Goal: Task Accomplishment & Management: Manage account settings

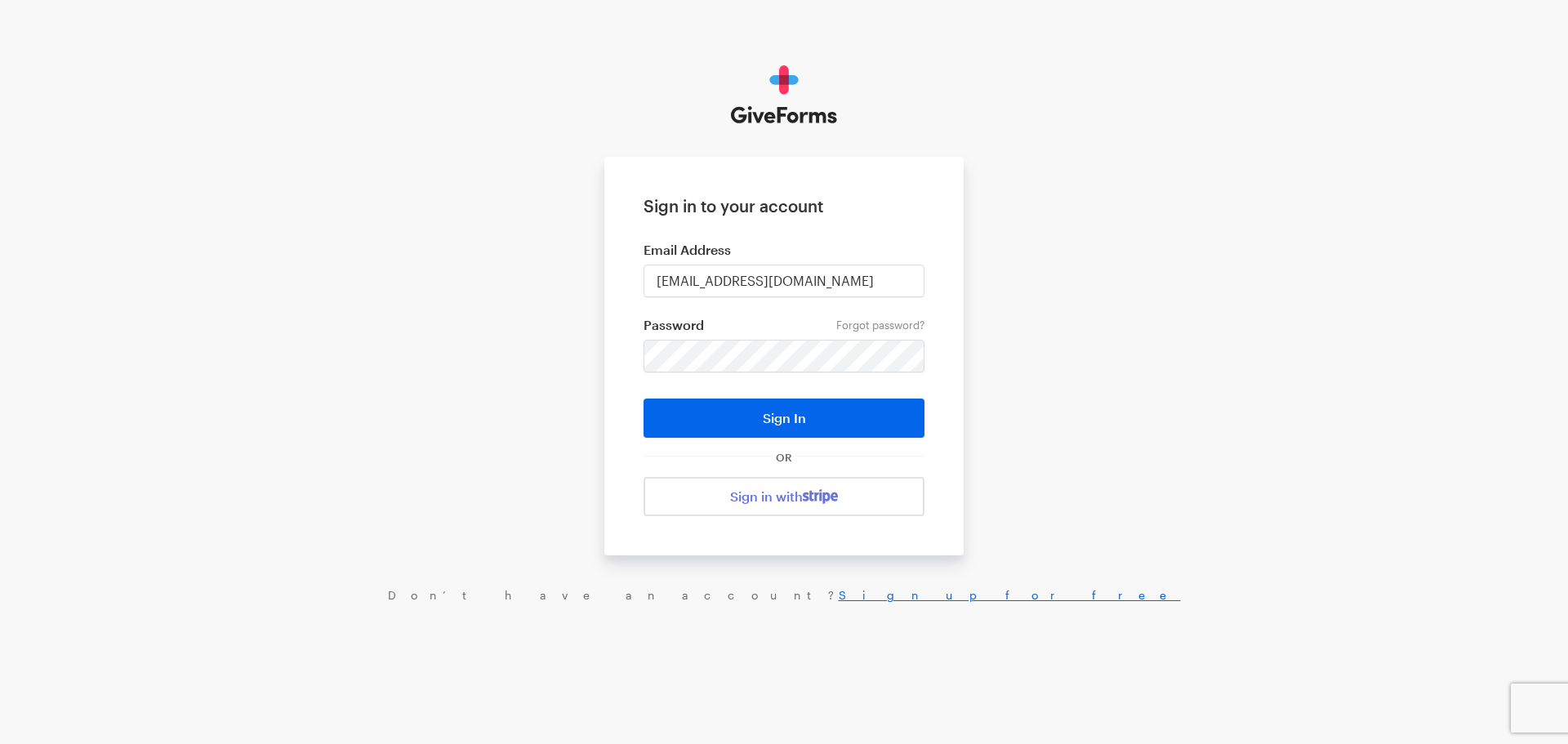
type input "[EMAIL_ADDRESS][DOMAIN_NAME]"
click at [719, 417] on button "Sign In" at bounding box center [784, 418] width 281 height 39
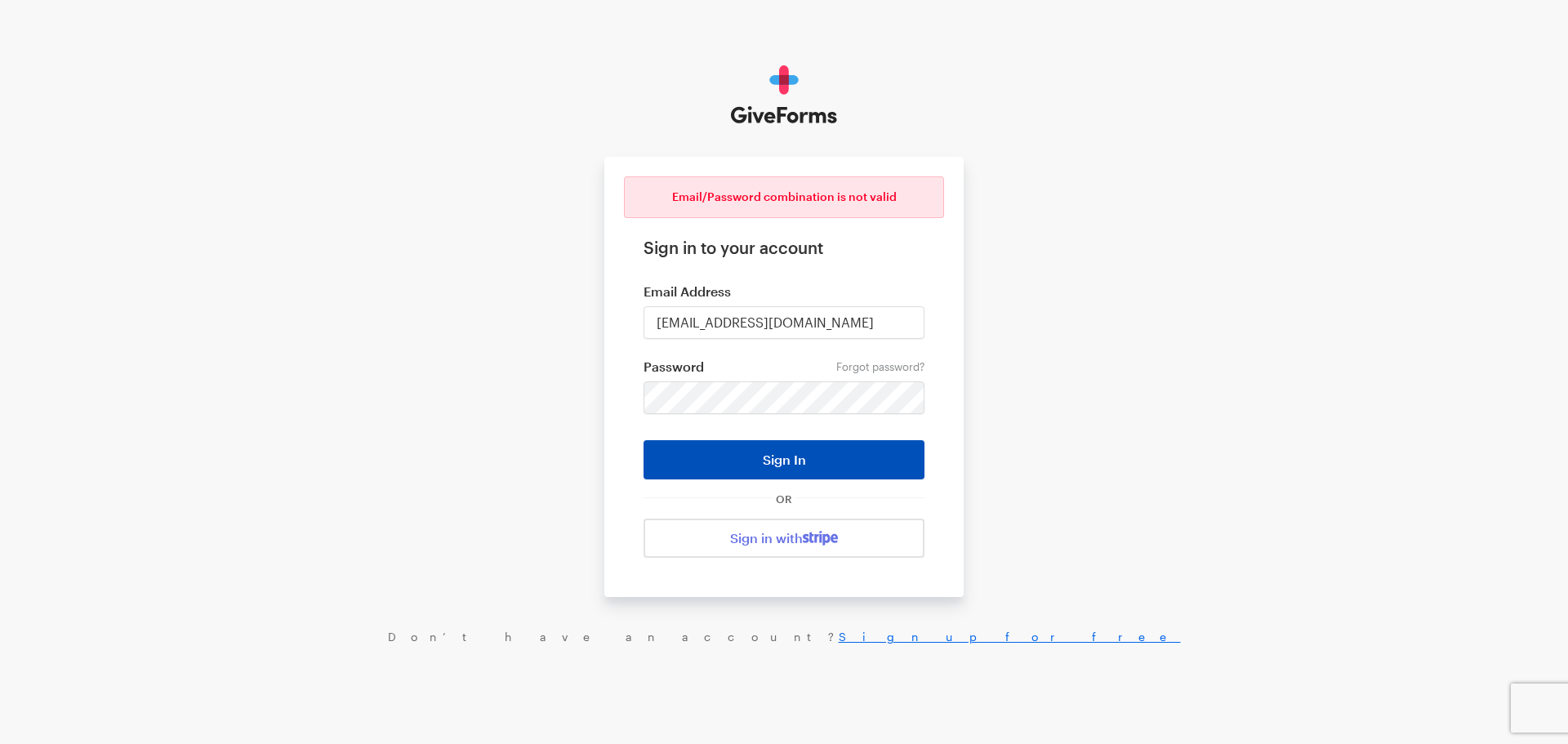
click at [763, 460] on button "Sign In" at bounding box center [784, 459] width 281 height 39
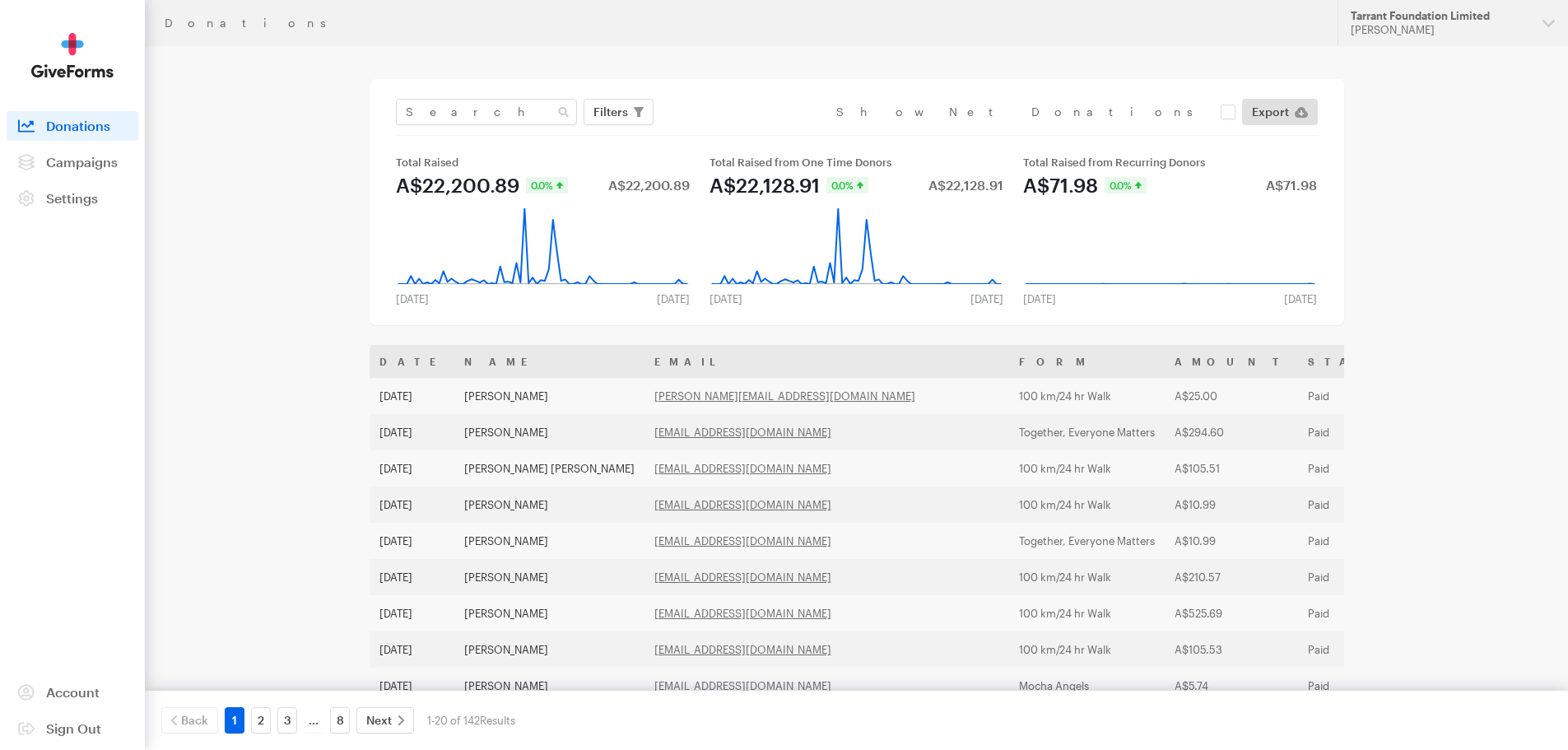
click at [212, 450] on main "Donations Filters Clear Filters Apply Date Sep 01, 2025 - Sep 28, 2025 Forms De…" at bounding box center [784, 621] width 1186 height 1150
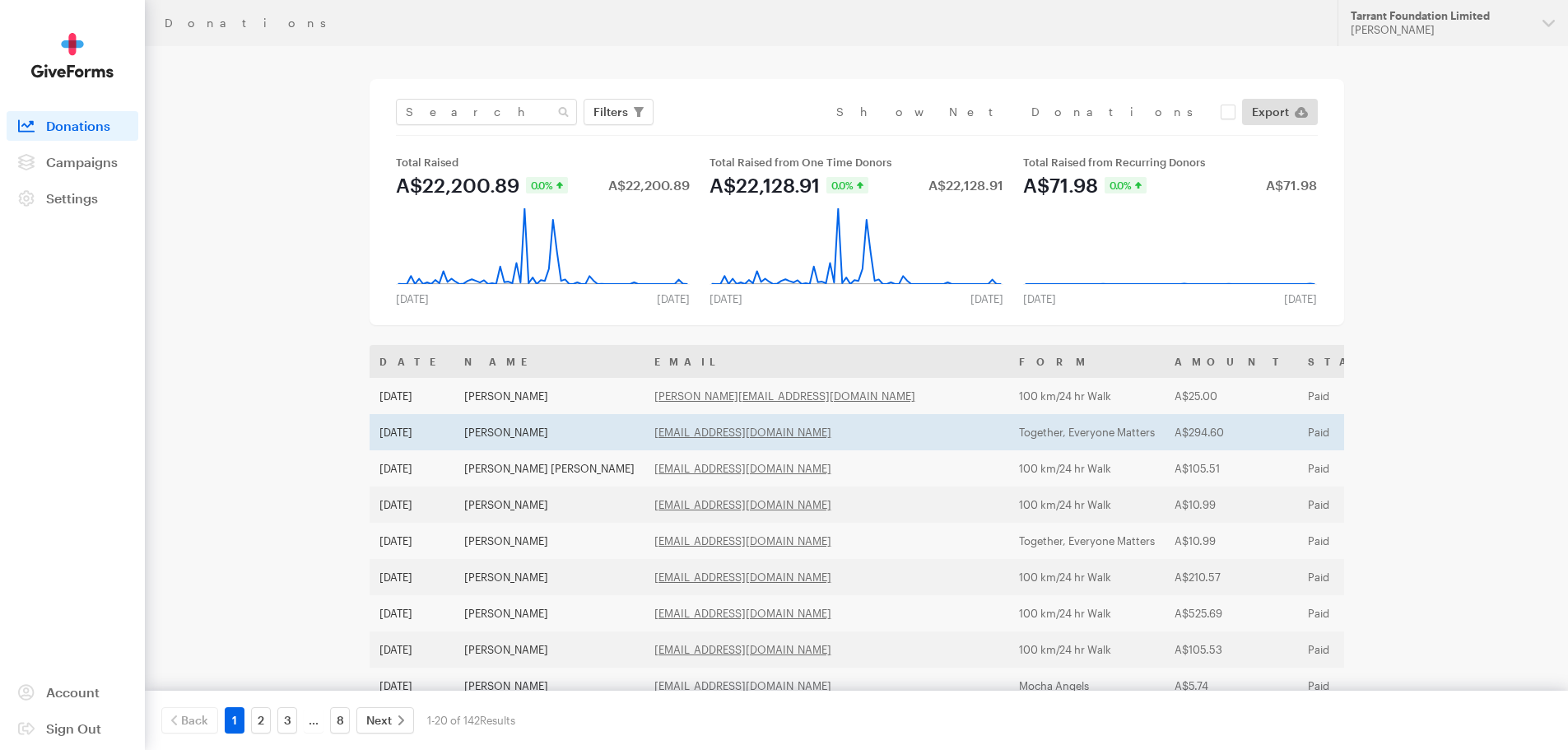
click at [502, 435] on td "Sammy Maher" at bounding box center [549, 431] width 190 height 36
